Goal: Task Accomplishment & Management: Manage account settings

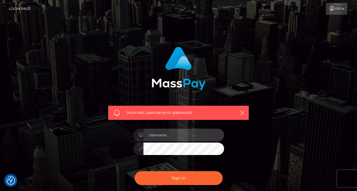
click at [175, 139] on input "text" at bounding box center [183, 135] width 81 height 13
type input "[EMAIL_ADDRESS][DOMAIN_NAME]"
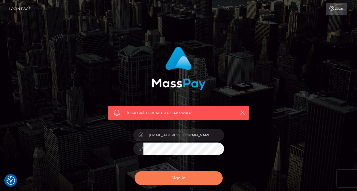
click at [182, 181] on button "Sign in" at bounding box center [179, 178] width 88 height 14
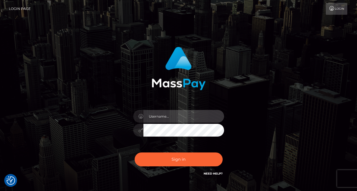
click at [183, 119] on input "text" at bounding box center [183, 116] width 81 height 13
type input "[EMAIL_ADDRESS][DOMAIN_NAME]"
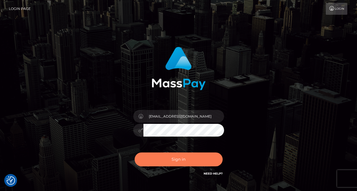
click at [171, 155] on button "Sign in" at bounding box center [179, 160] width 88 height 14
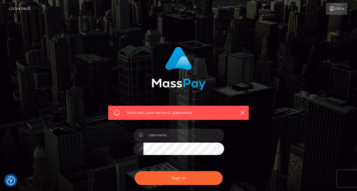
click at [109, 32] on div "Incorrect username or password." at bounding box center [178, 124] width 357 height 248
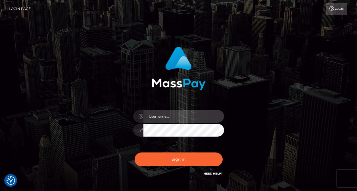
click at [194, 121] on input "text" at bounding box center [183, 116] width 81 height 13
type input "[EMAIL_ADDRESS][DOMAIN_NAME]"
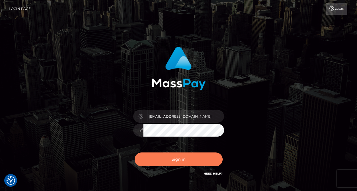
click at [184, 162] on button "Sign in" at bounding box center [179, 160] width 88 height 14
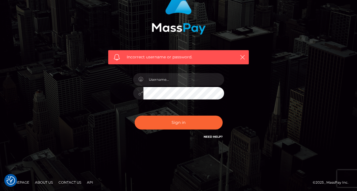
scroll to position [57, 0]
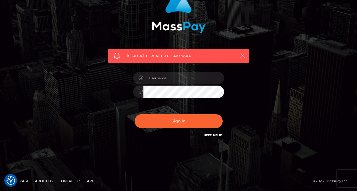
click at [180, 85] on div at bounding box center [178, 89] width 99 height 43
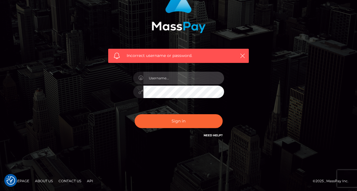
type input "[EMAIL_ADDRESS][DOMAIN_NAME]"
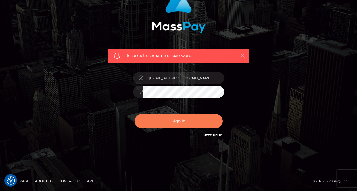
click at [183, 118] on button "Sign in" at bounding box center [179, 121] width 88 height 14
